Goal: Task Accomplishment & Management: Manage account settings

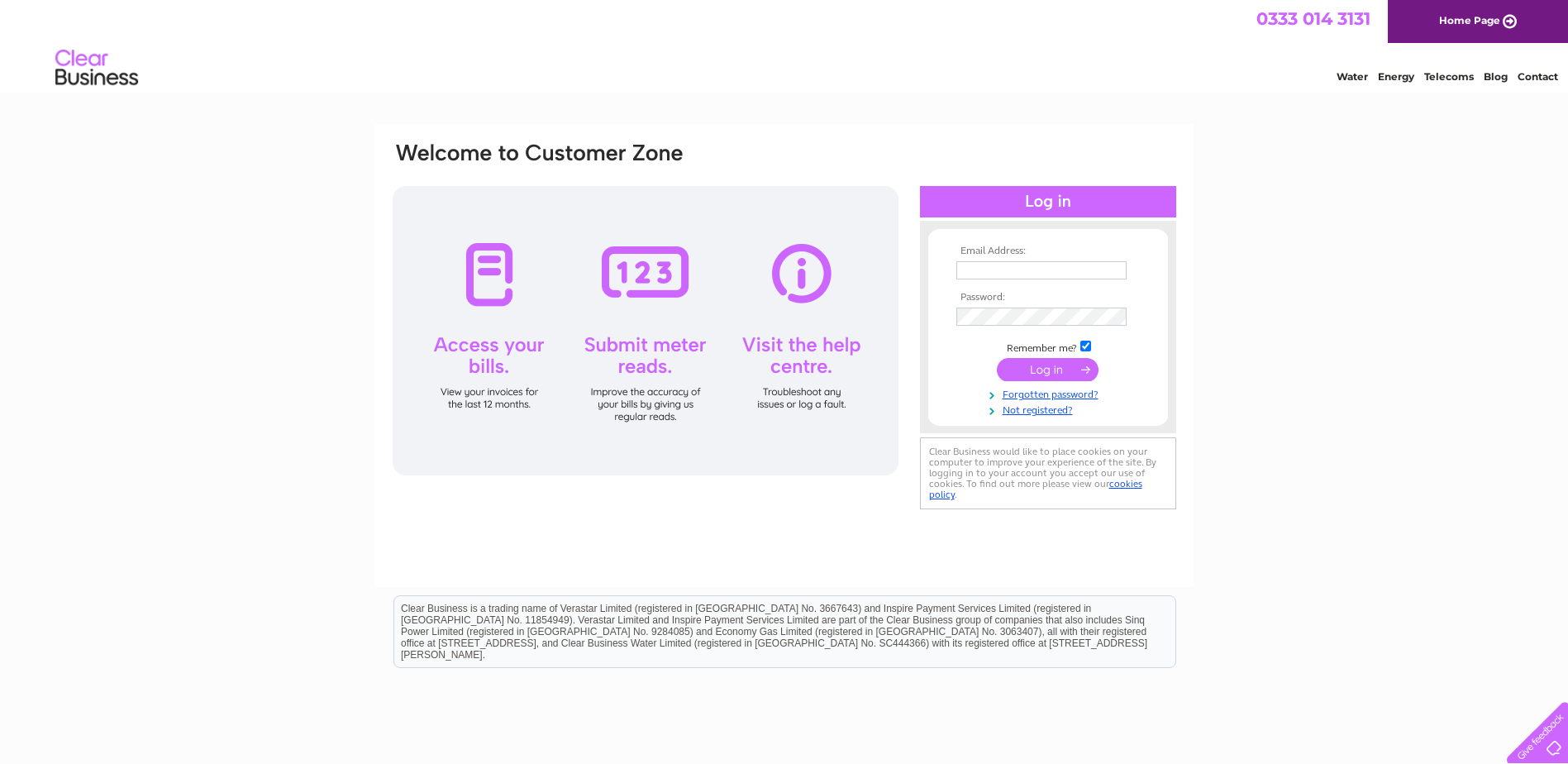
type input "sales@brunswickfencing.co.uk"
click at [1035, 368] on input "submit" at bounding box center [1048, 370] width 102 height 23
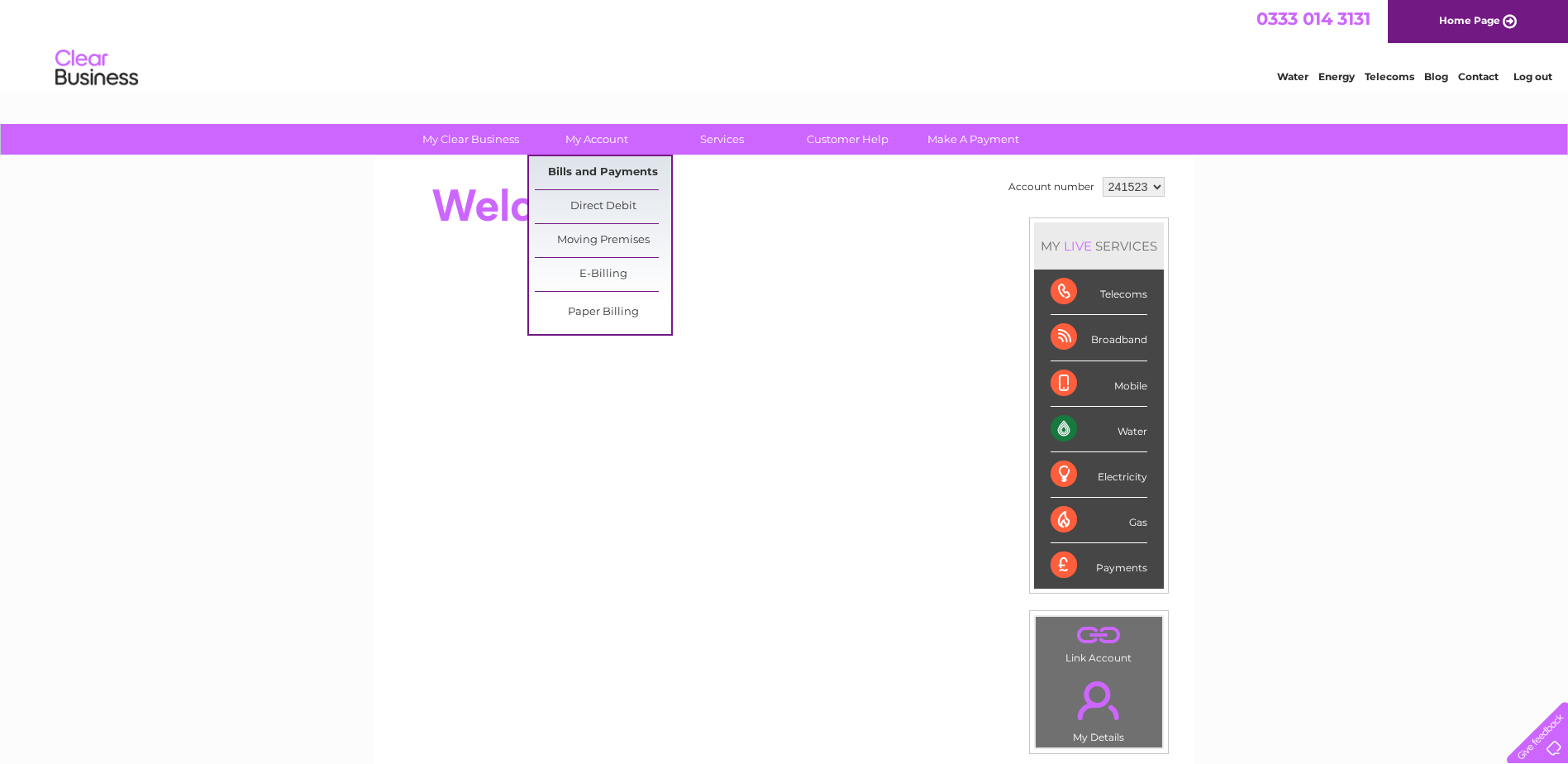
click at [593, 172] on link "Bills and Payments" at bounding box center [602, 172] width 136 height 33
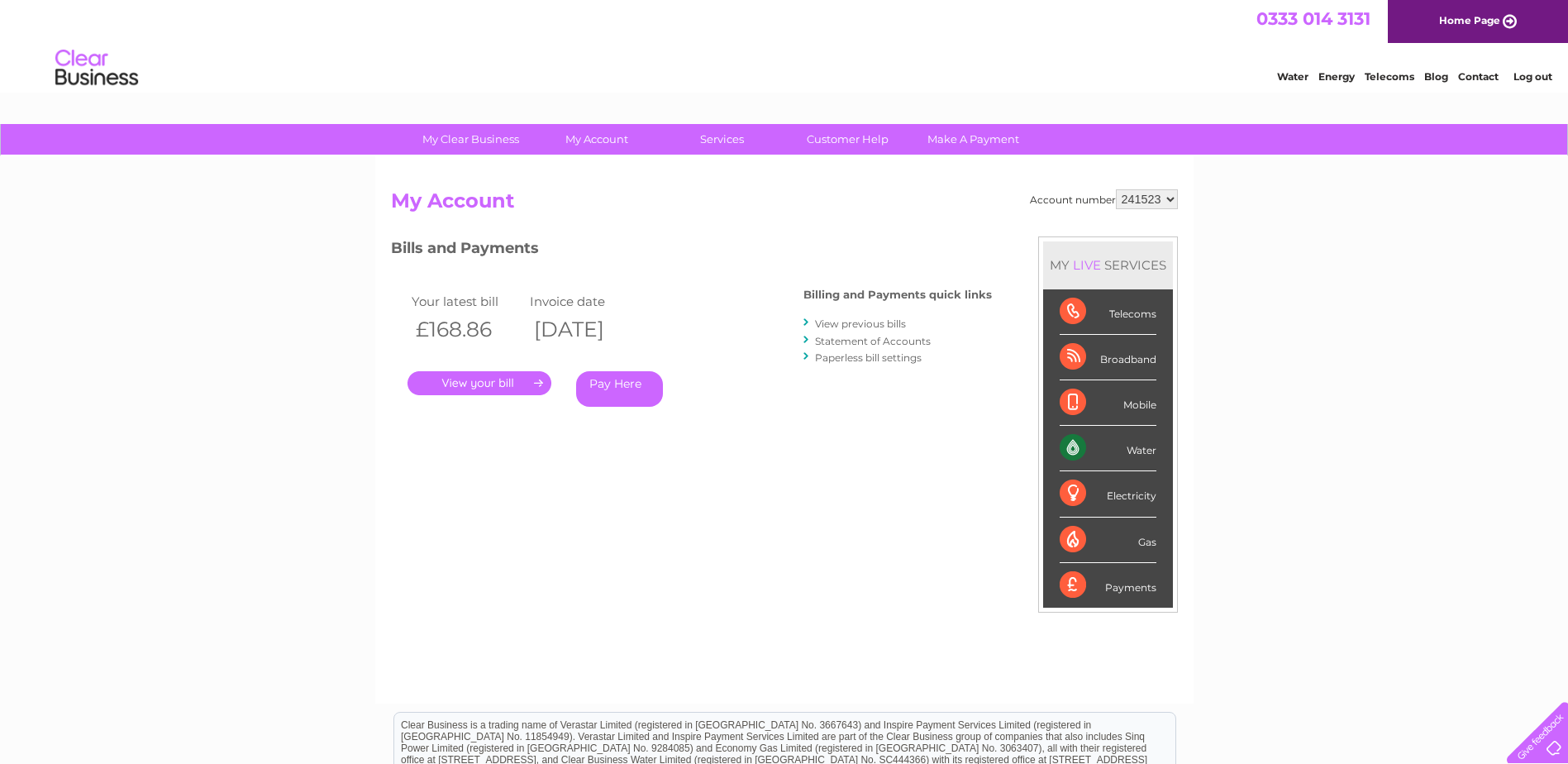
click at [472, 377] on link "." at bounding box center [479, 383] width 144 height 24
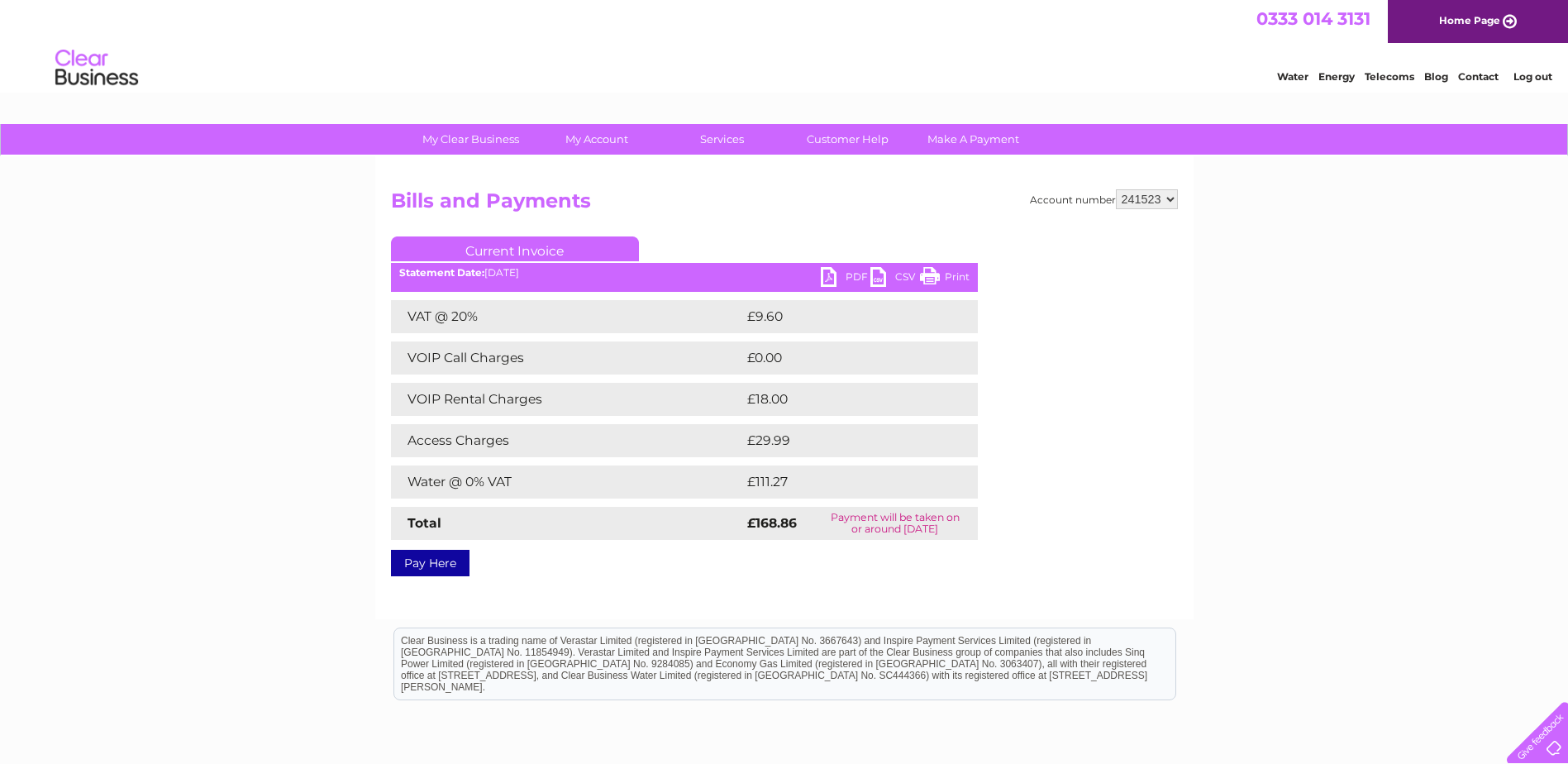
click at [834, 272] on link "PDF" at bounding box center [846, 278] width 50 height 24
